Goal: Information Seeking & Learning: Learn about a topic

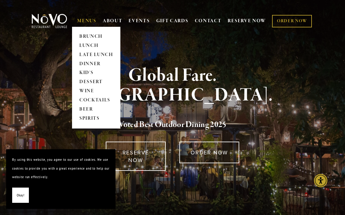
click at [90, 19] on link "MENUS" at bounding box center [86, 21] width 19 height 6
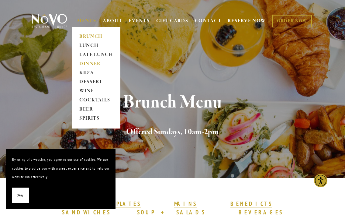
click at [92, 63] on link "DINNER" at bounding box center [96, 63] width 38 height 9
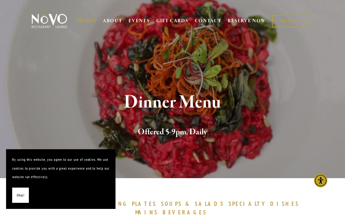
click at [21, 196] on span "Okay!" at bounding box center [21, 195] width 8 height 9
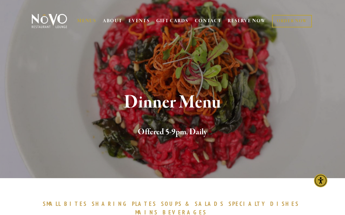
click at [132, 203] on span "PLATES" at bounding box center [144, 203] width 25 height 7
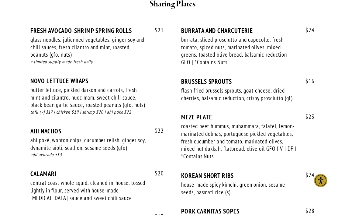
scroll to position [449, 0]
